Goal: Information Seeking & Learning: Learn about a topic

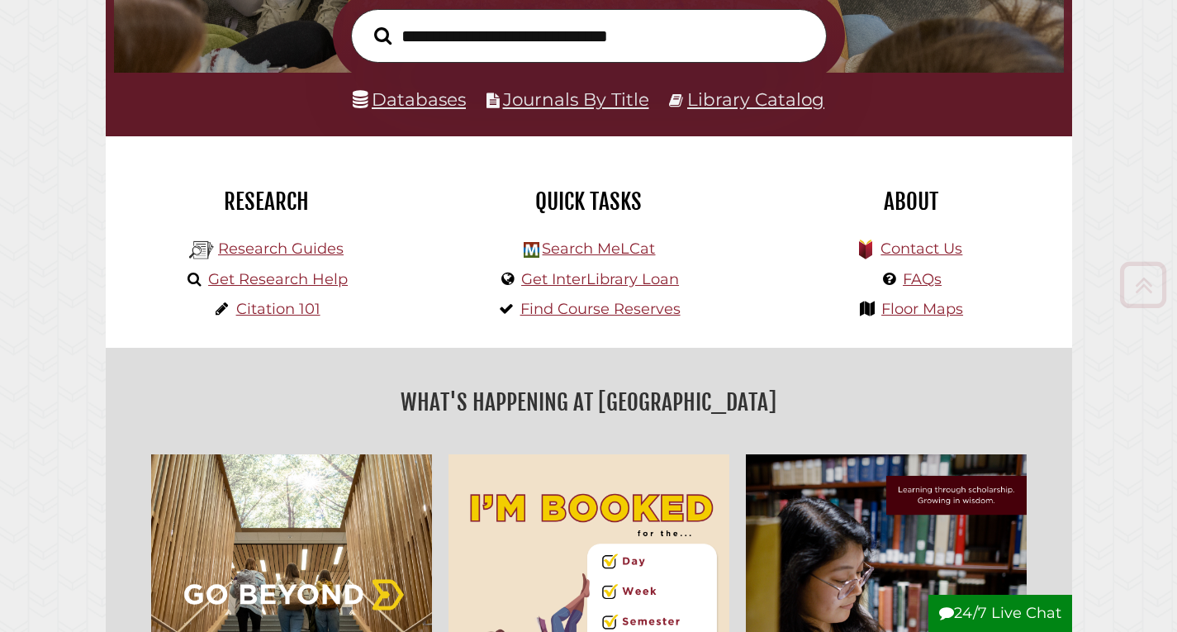
scroll to position [289, 0]
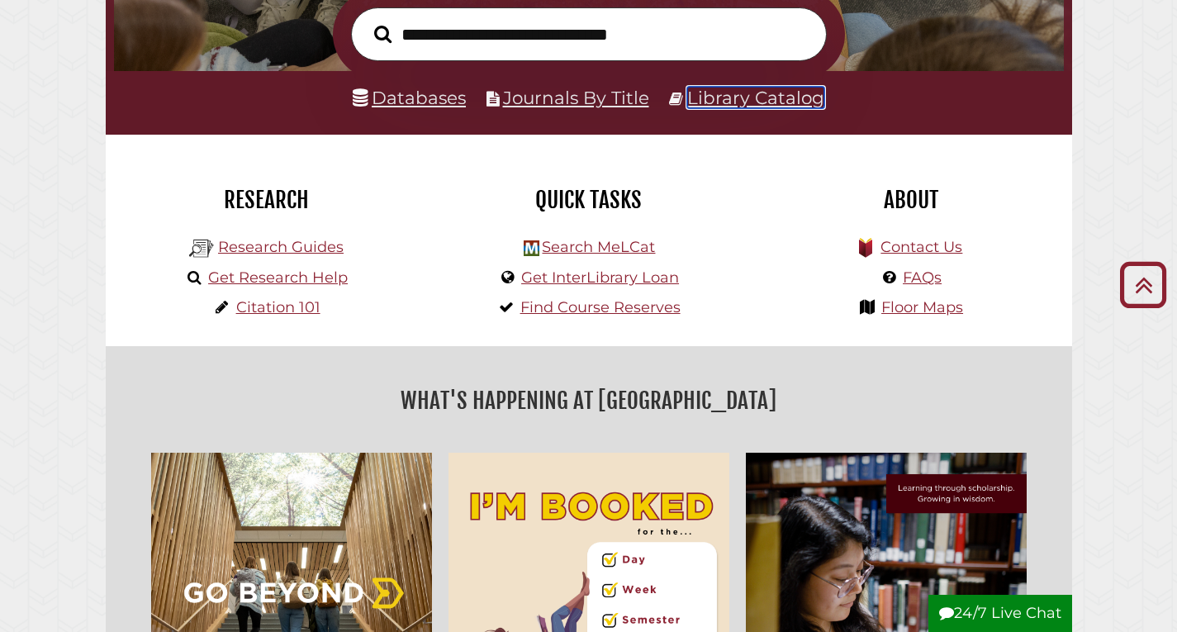
click at [707, 103] on link "Library Catalog" at bounding box center [755, 97] width 137 height 21
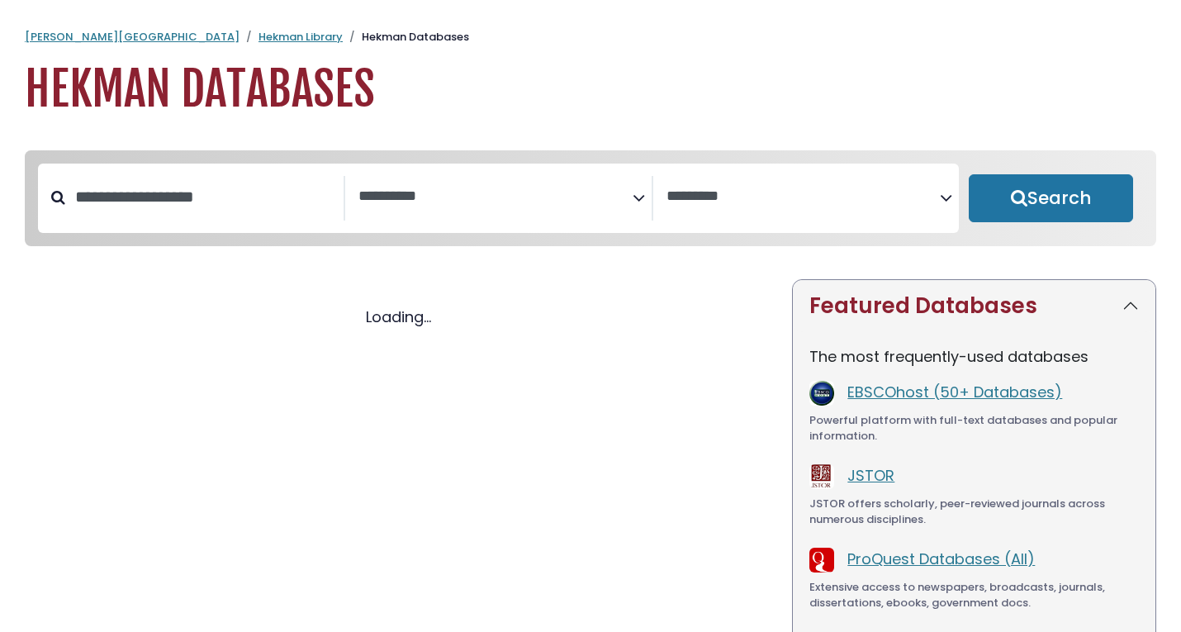
select select "Database Subject Filter"
select select "Database Vendors Filter"
select select "Database Subject Filter"
select select "Database Vendors Filter"
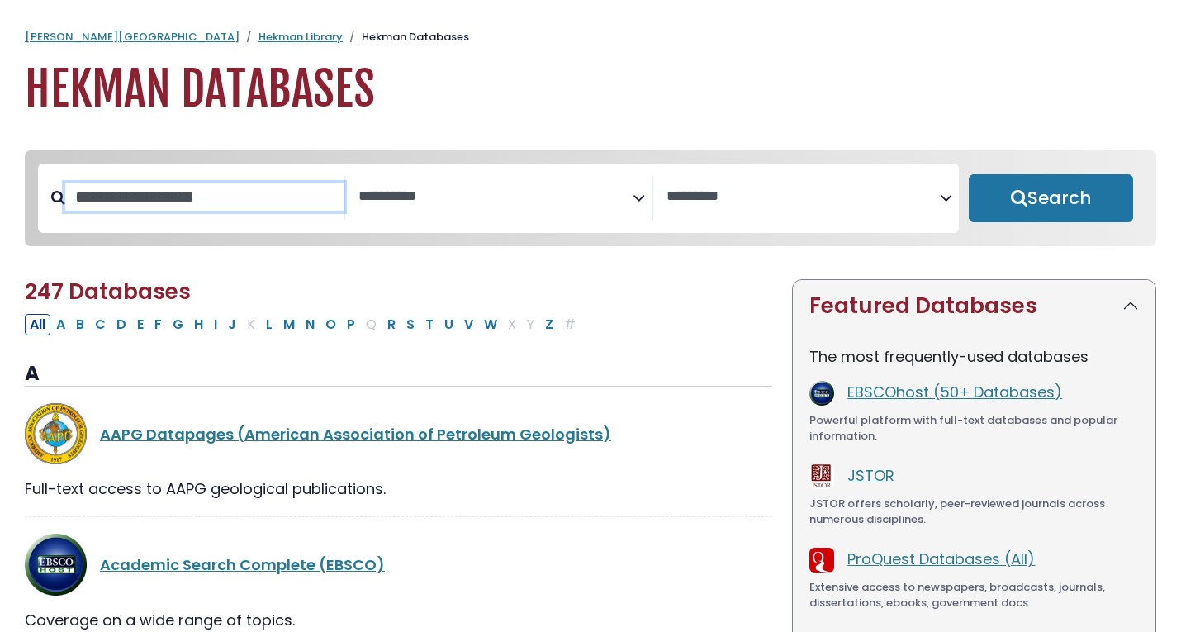
click at [237, 211] on input "Search database by title or keyword" at bounding box center [204, 196] width 278 height 27
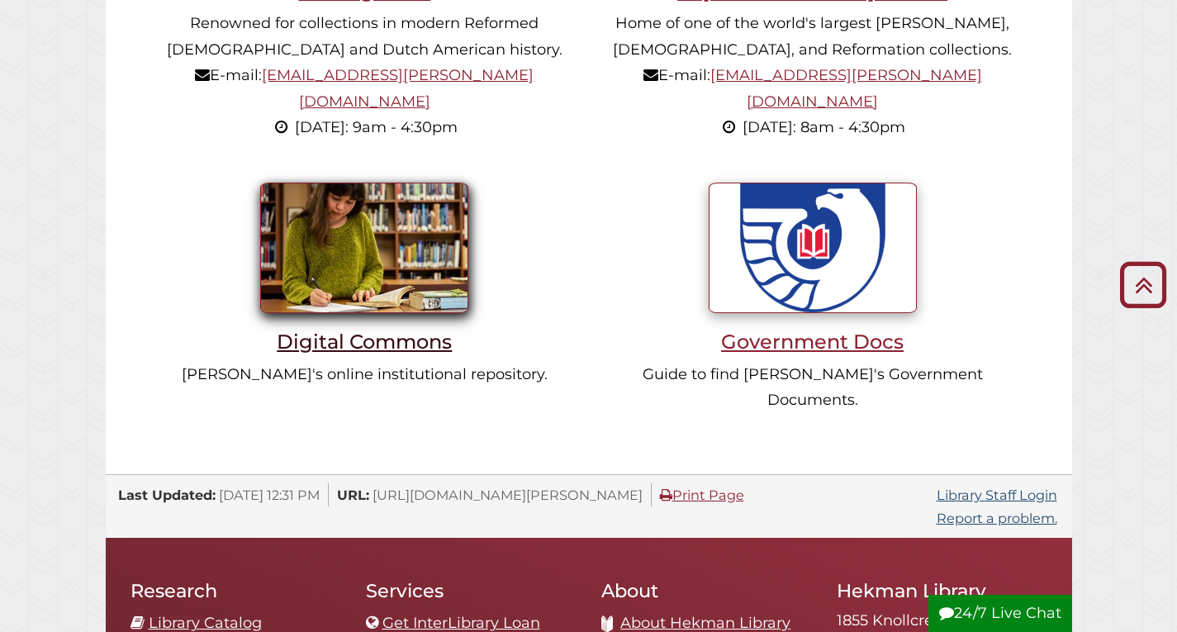
scroll to position [1321, 0]
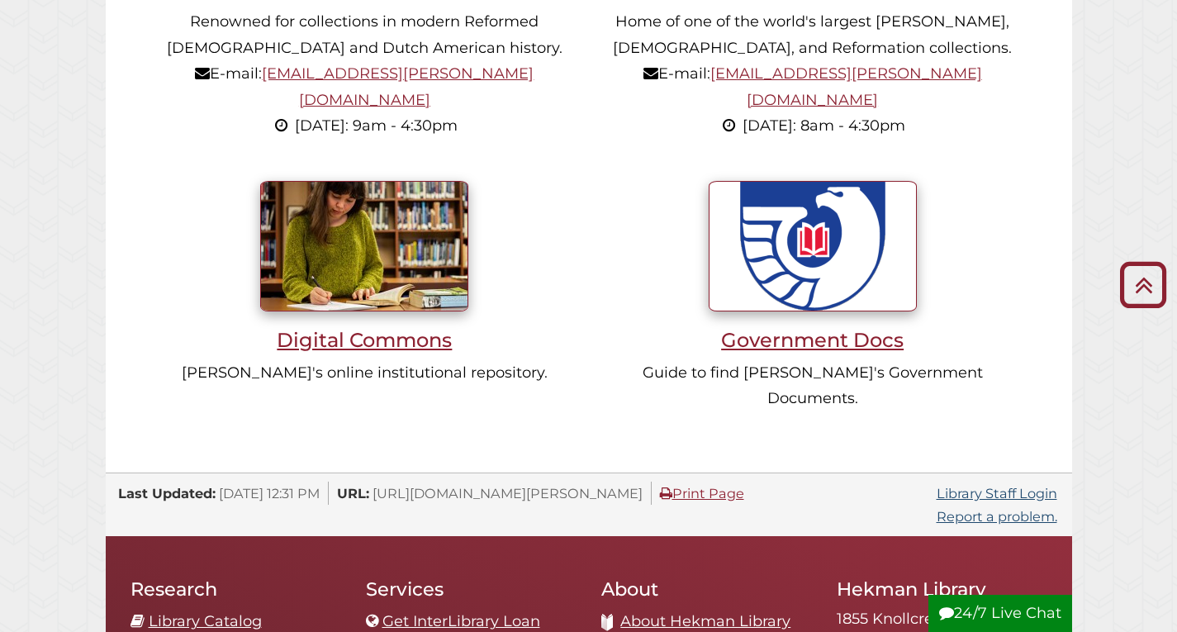
click at [419, 288] on li "Digital Commons Calvin's online institutional repository." at bounding box center [364, 300] width 448 height 272
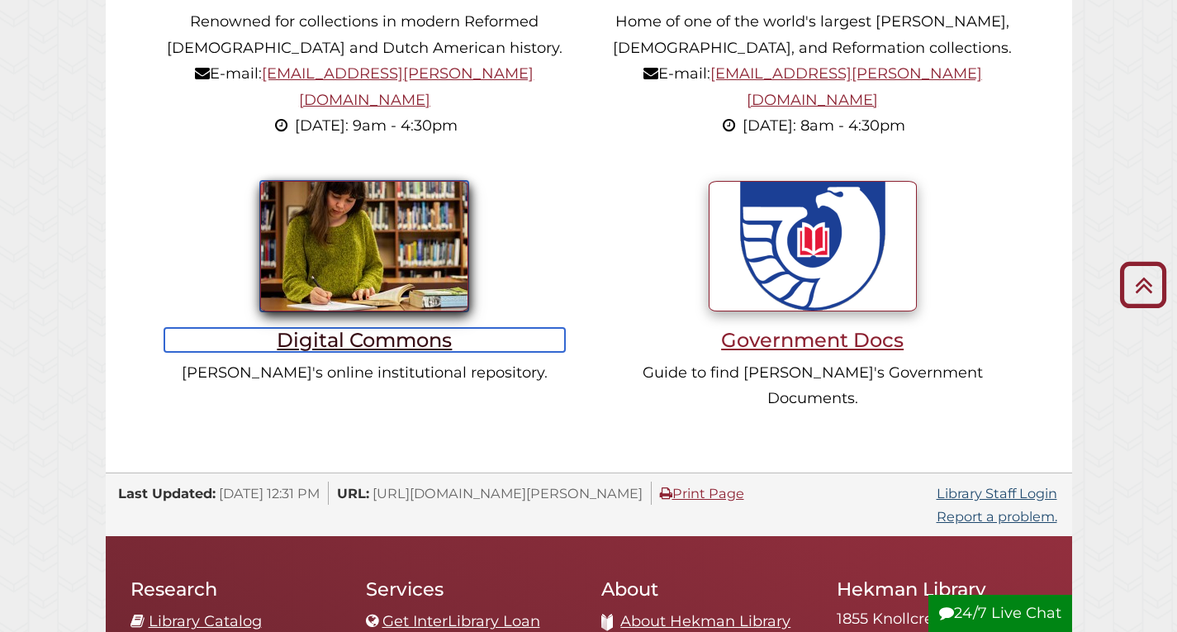
click at [369, 328] on h3 "Digital Commons" at bounding box center [364, 340] width 400 height 24
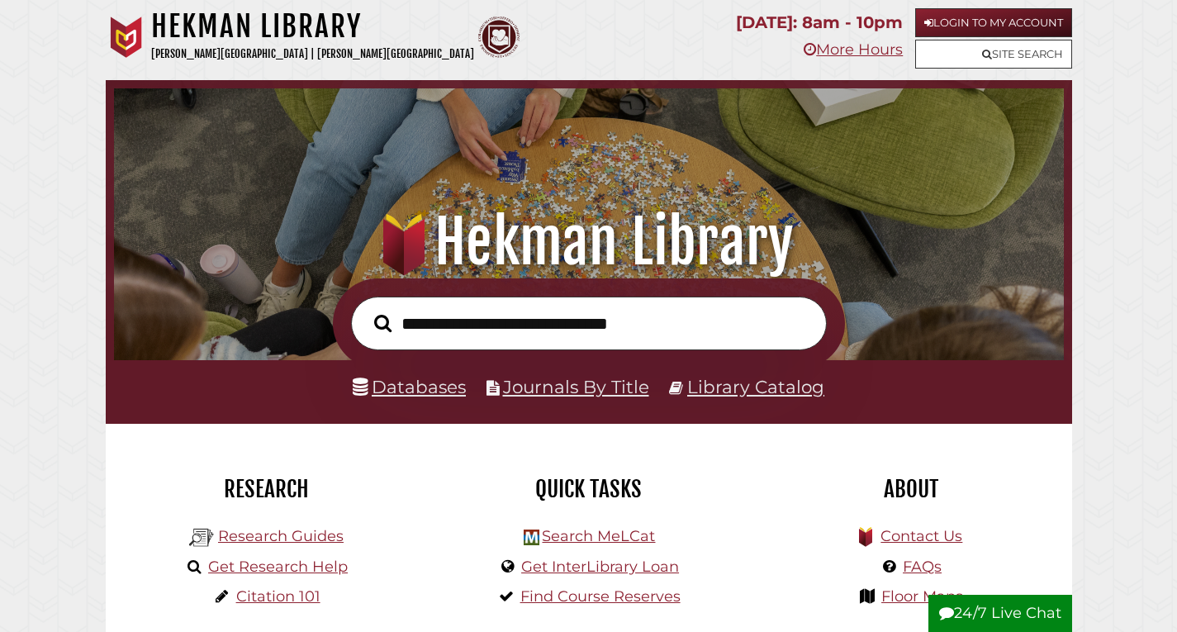
click at [513, 329] on input "text" at bounding box center [589, 323] width 476 height 54
type input "*********"
click at [366, 310] on button "Search" at bounding box center [383, 323] width 34 height 27
